Goal: Task Accomplishment & Management: Manage account settings

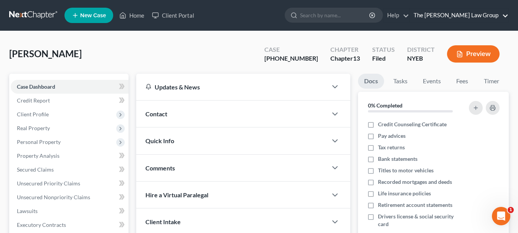
click at [492, 15] on link "The [PERSON_NAME] Law Group" at bounding box center [459, 15] width 99 height 14
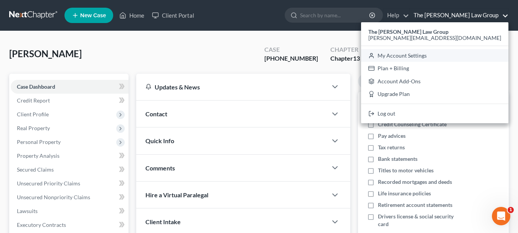
click at [472, 53] on link "My Account Settings" at bounding box center [434, 55] width 147 height 13
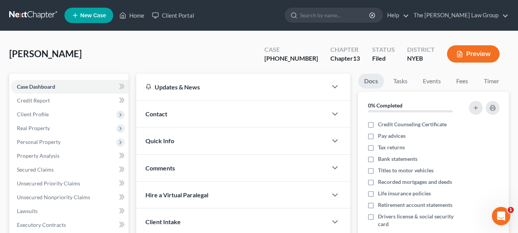
select select "24"
select select "35"
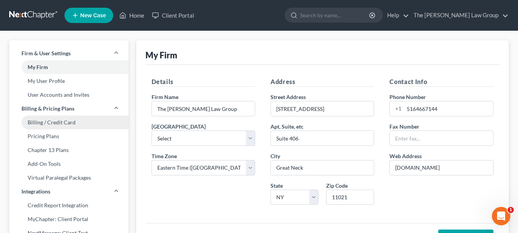
click at [60, 122] on link "Billing / Credit Card" at bounding box center [68, 122] width 119 height 14
select select "35"
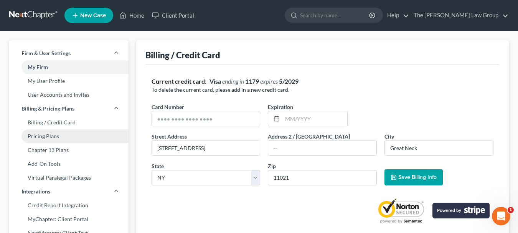
click at [55, 137] on link "Pricing Plans" at bounding box center [68, 136] width 119 height 14
